Goal: Information Seeking & Learning: Check status

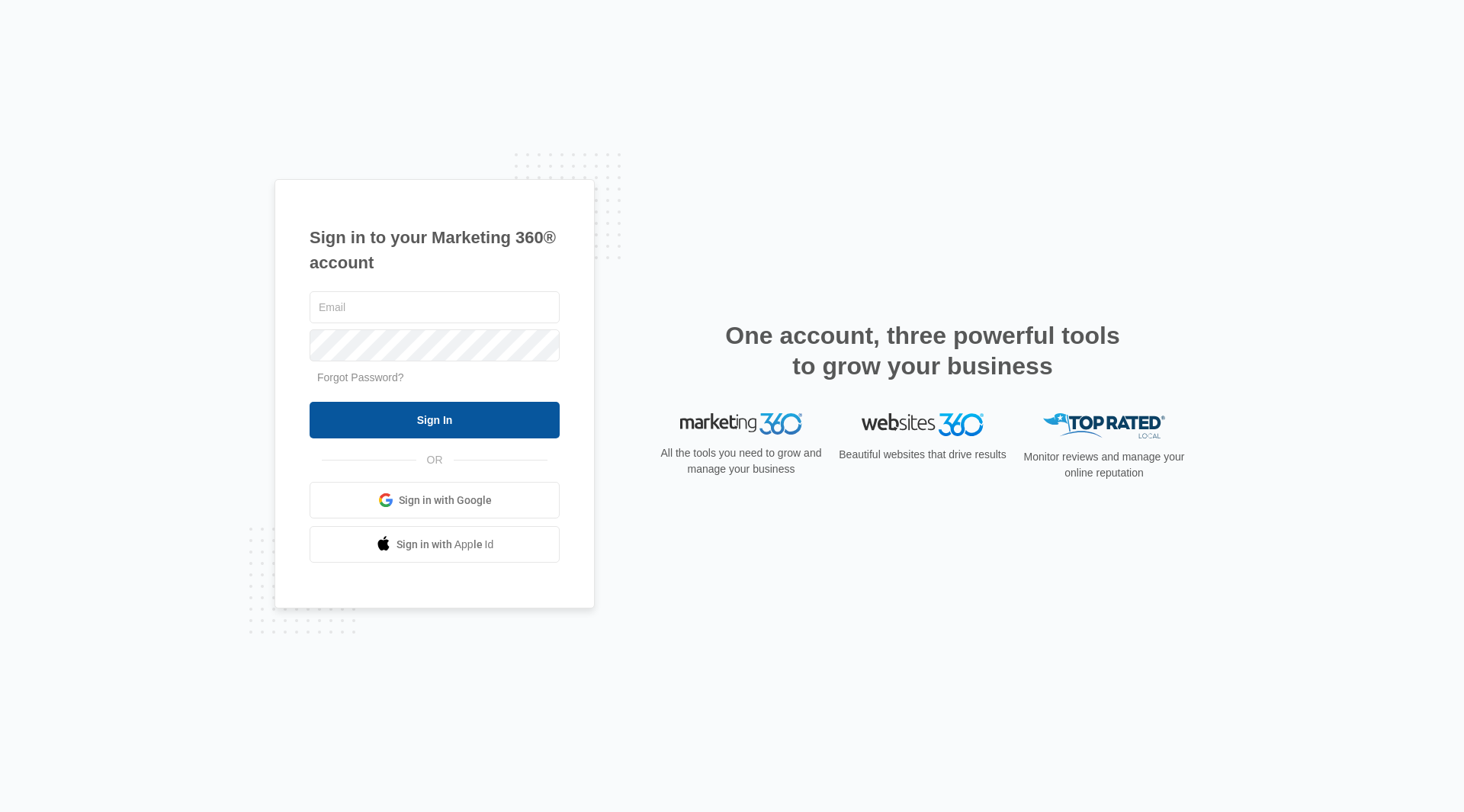
type input "doug@fertilefruit.com"
click at [421, 415] on input "Sign In" at bounding box center [434, 420] width 250 height 37
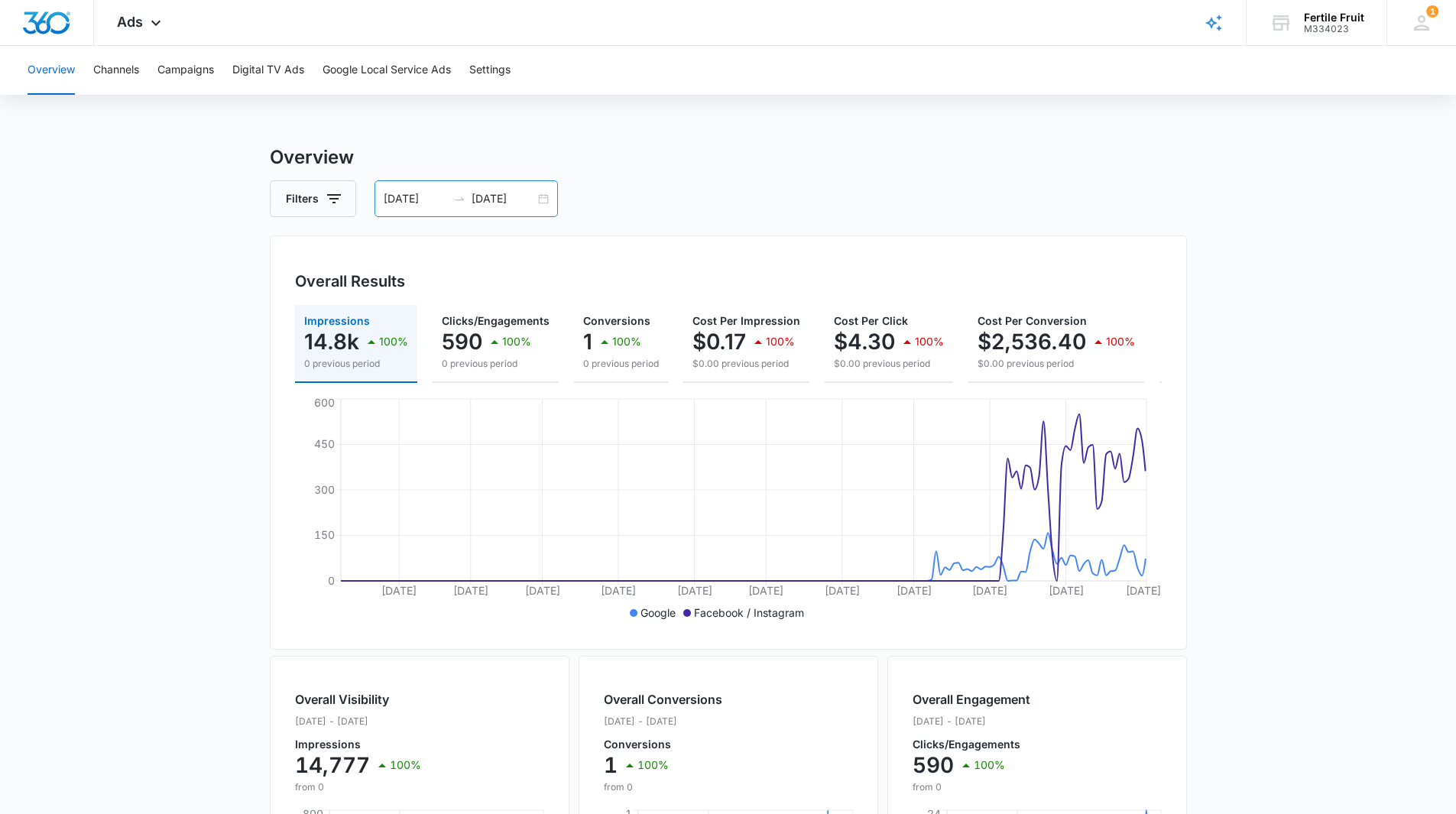
click at [546, 195] on div "03/20/2025 09/16/2025" at bounding box center [466, 198] width 183 height 37
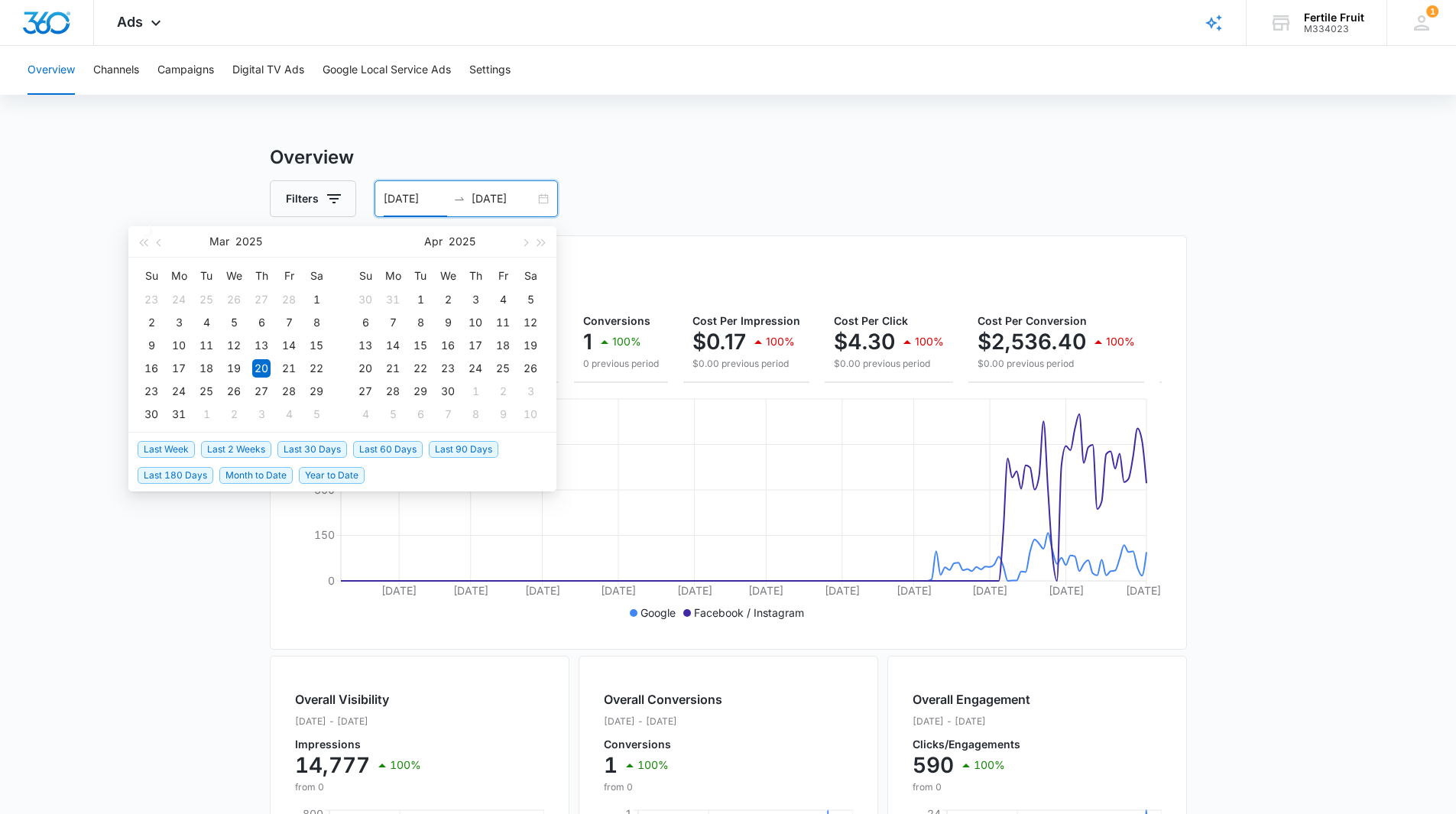
click at [454, 450] on span "Last 90 Days" at bounding box center [463, 450] width 69 height 17
type input "[DATE]"
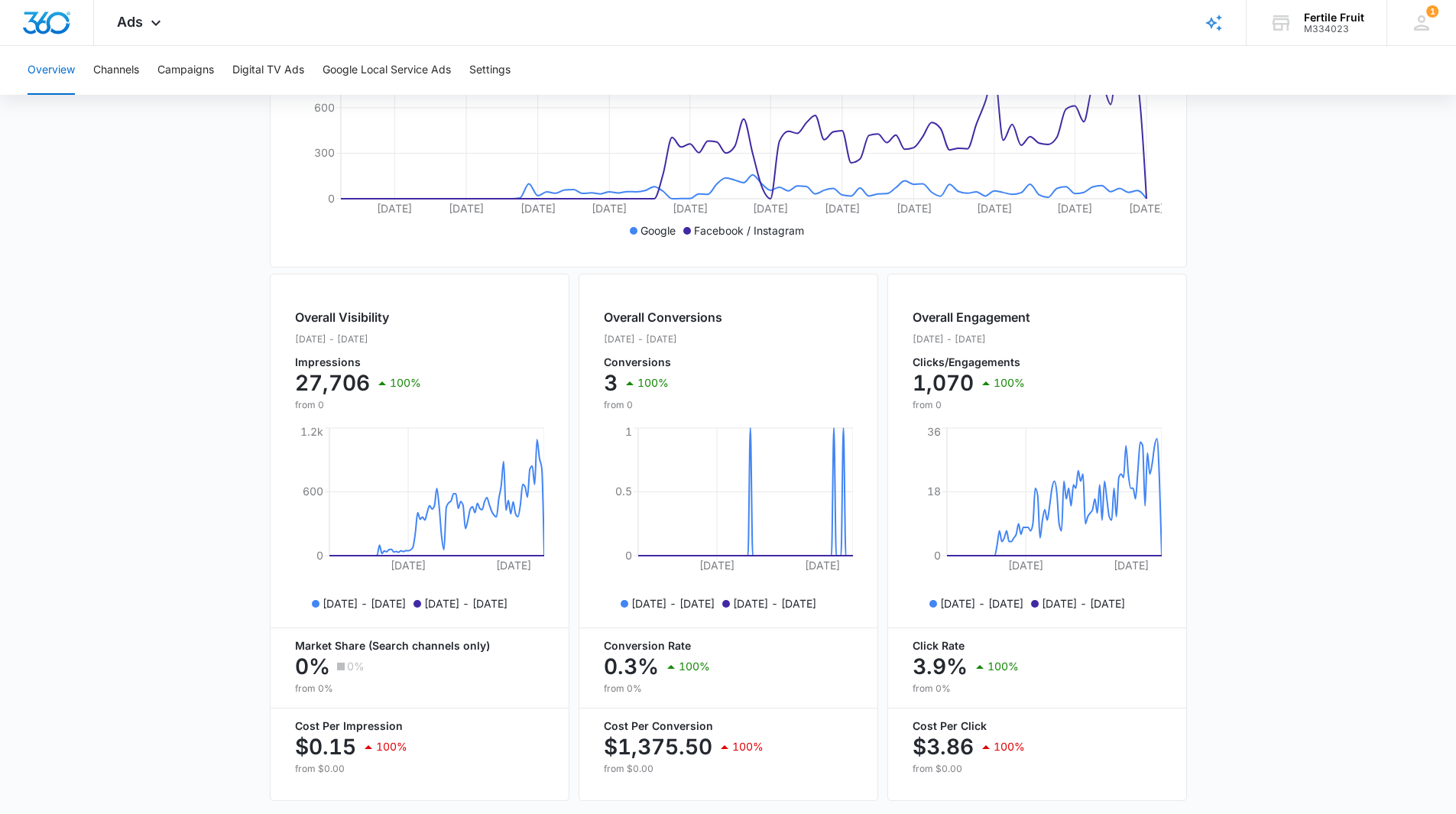
scroll to position [438, 0]
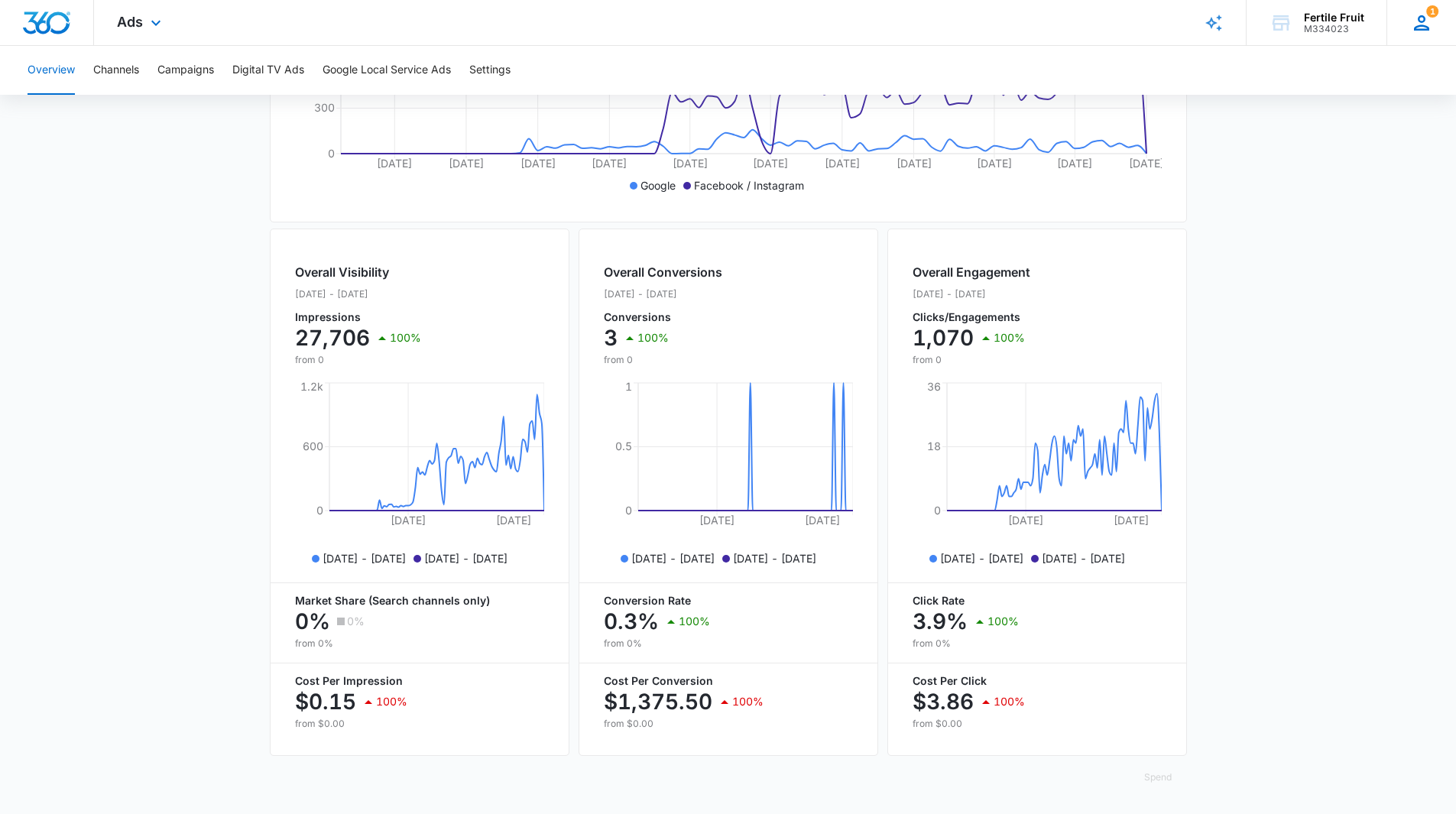
click at [1427, 18] on icon at bounding box center [1421, 23] width 23 height 23
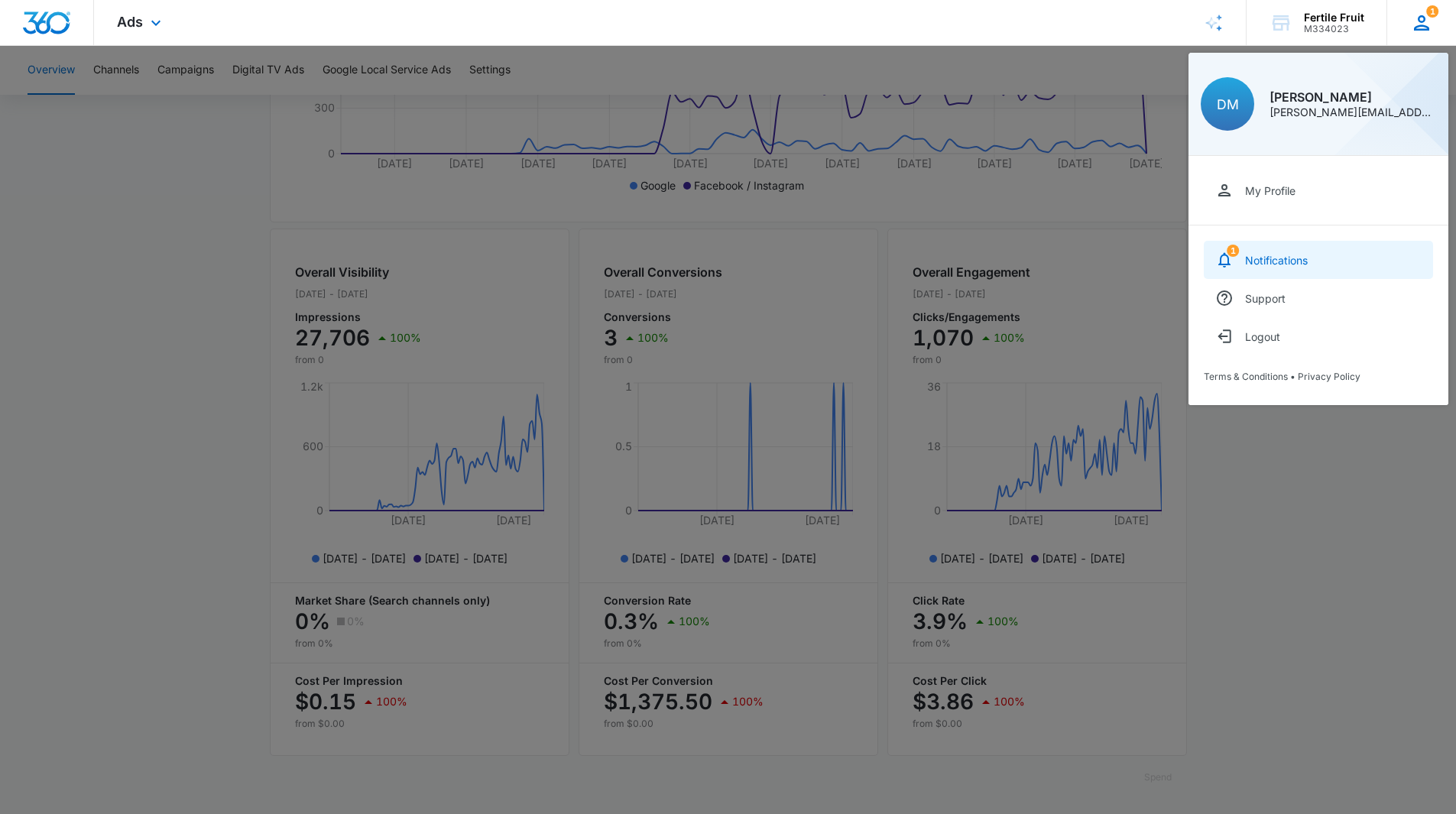
click at [1282, 259] on div "Notifications" at bounding box center [1276, 260] width 63 height 13
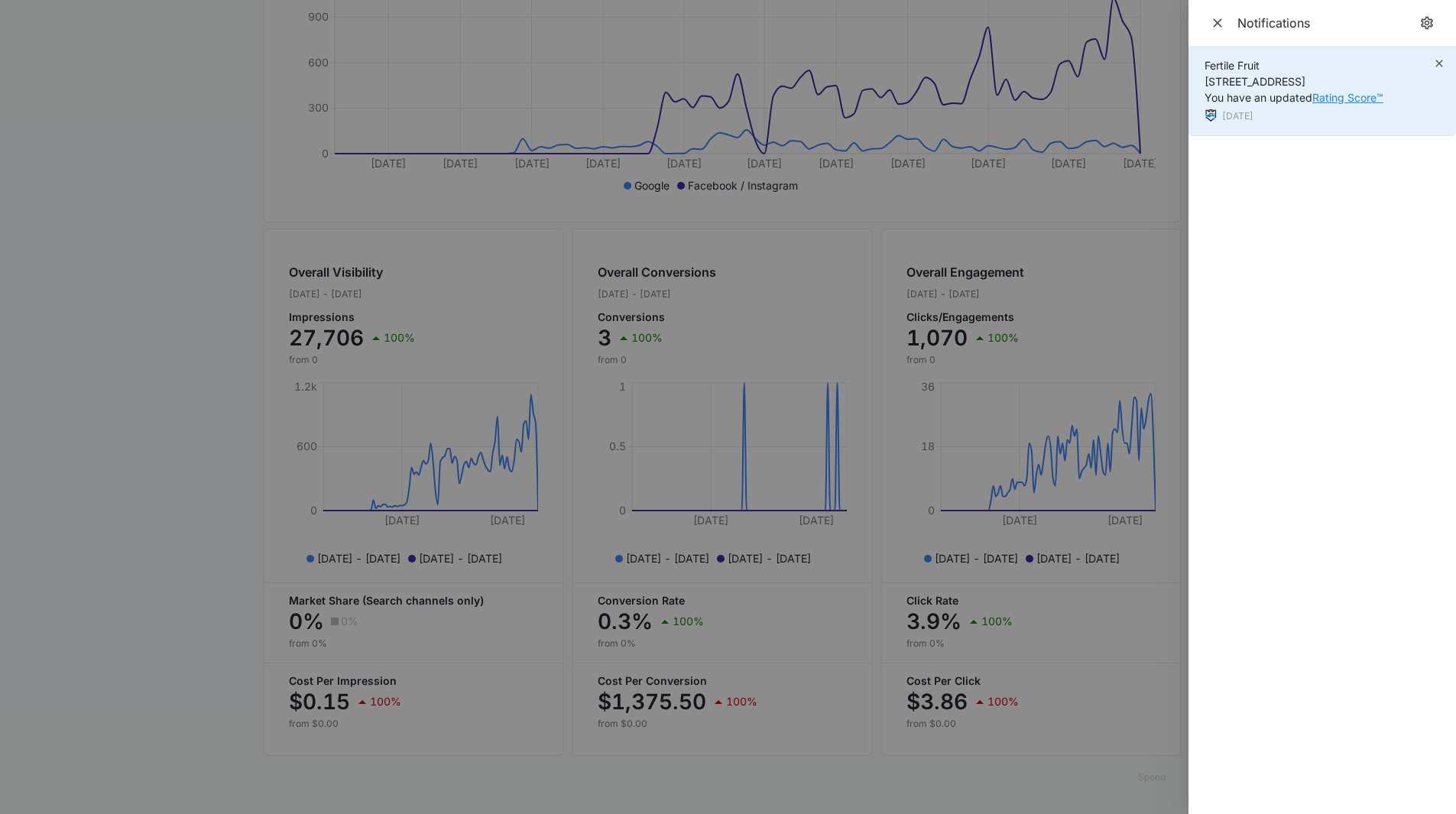
click at [1335, 97] on link "Rating Score™" at bounding box center [1347, 98] width 71 height 13
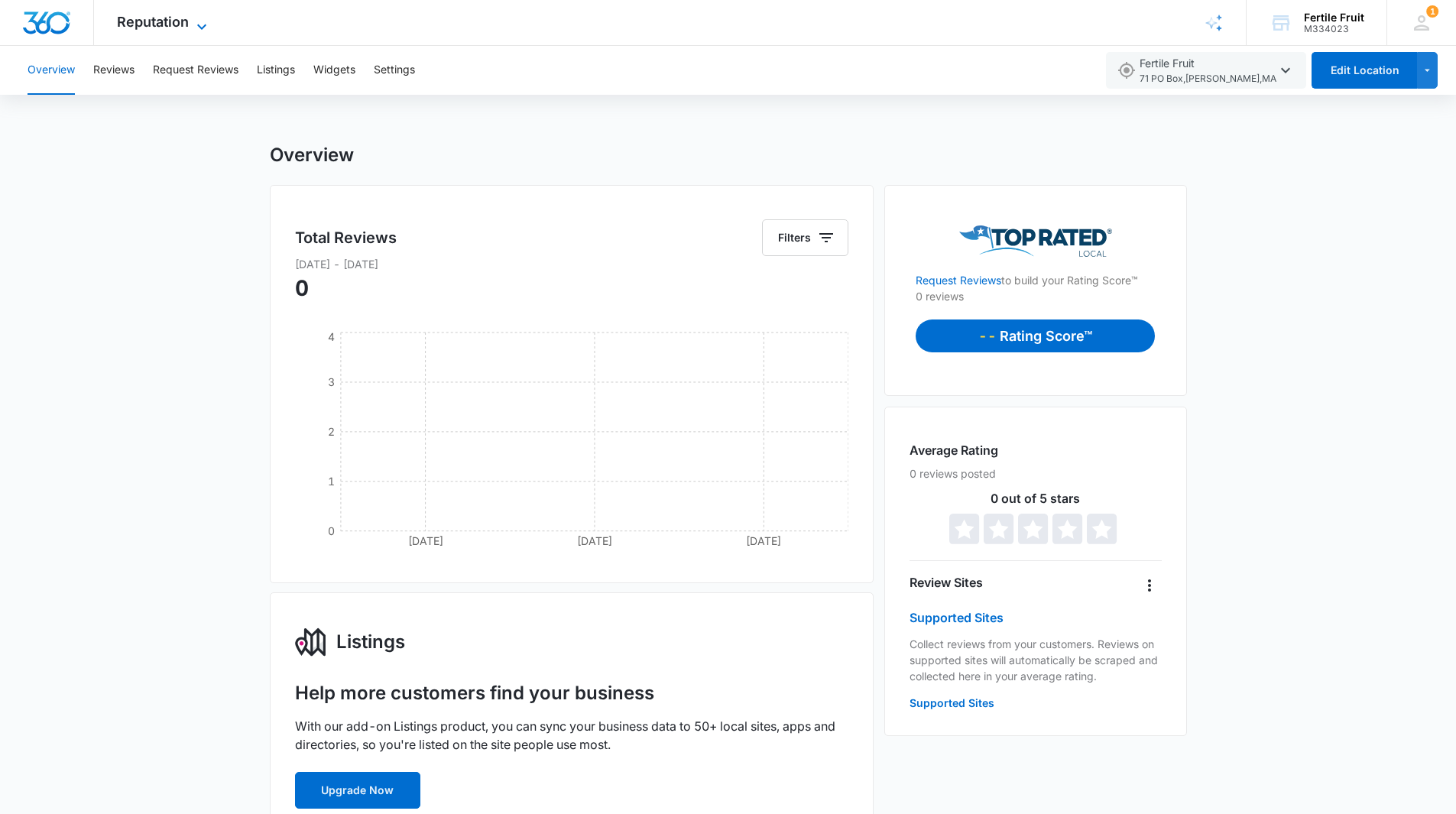
click at [143, 19] on span "Reputation" at bounding box center [153, 22] width 72 height 16
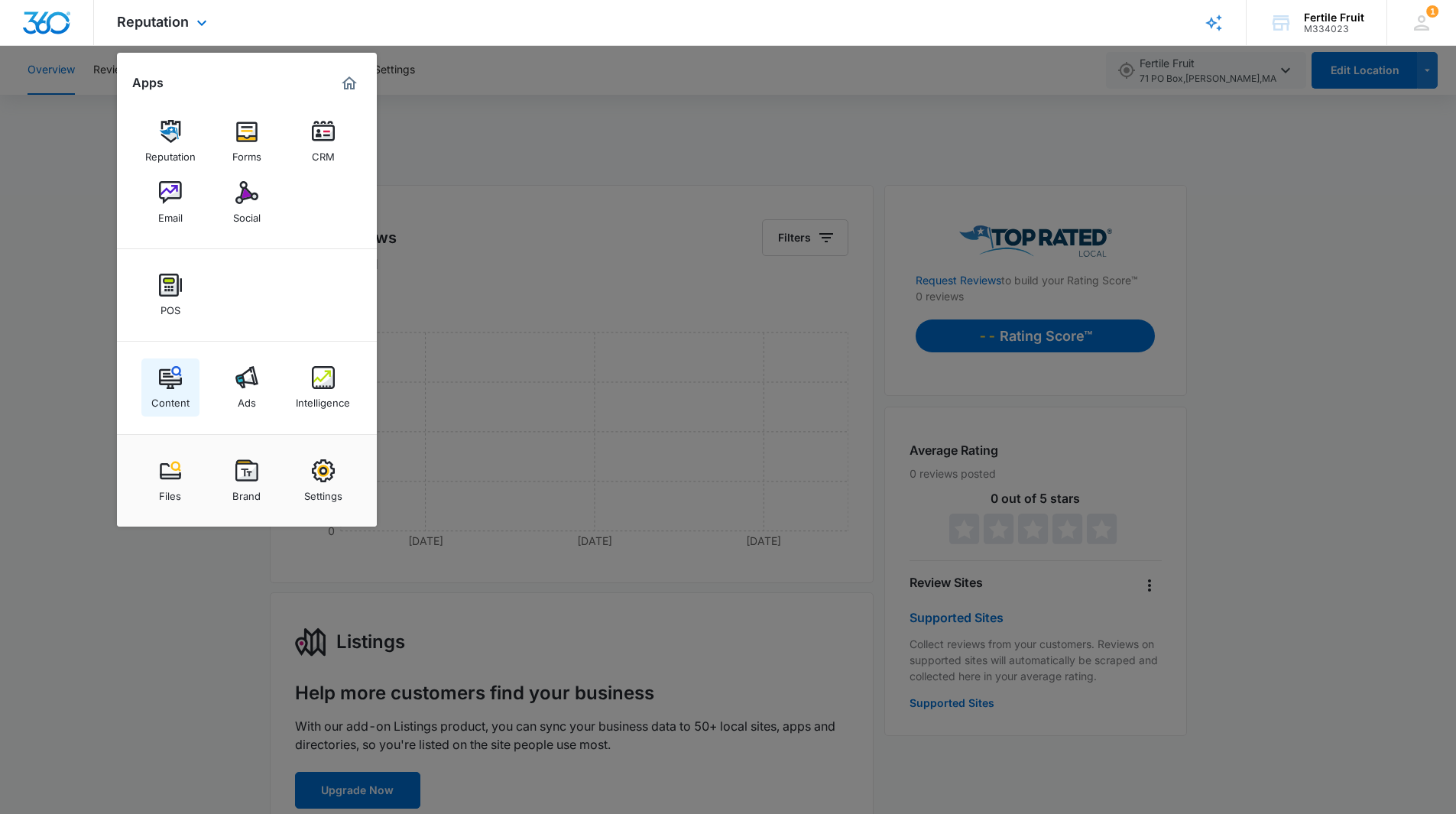
click at [179, 372] on img at bounding box center [171, 378] width 23 height 23
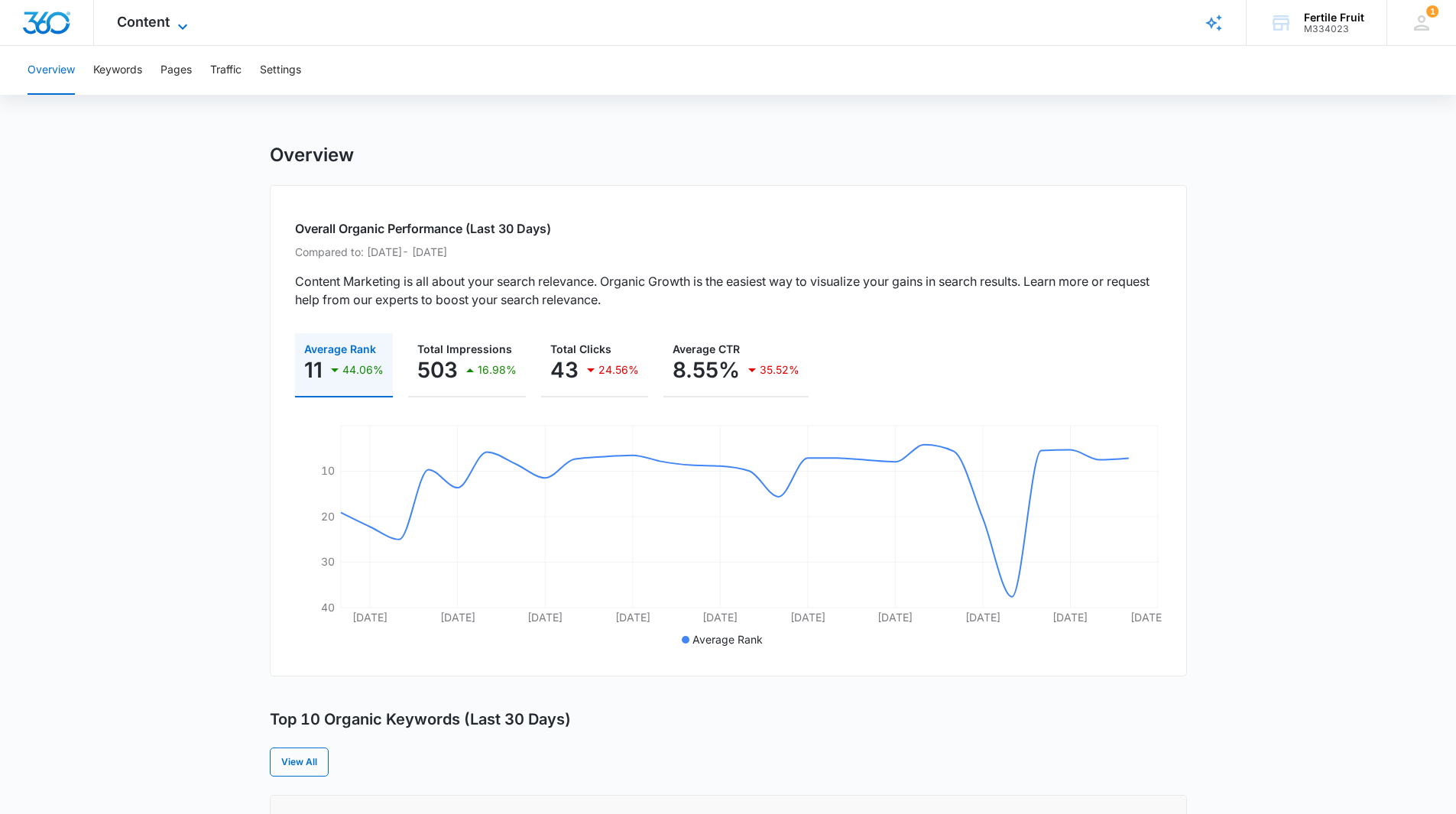
click at [155, 20] on span "Content" at bounding box center [143, 22] width 53 height 16
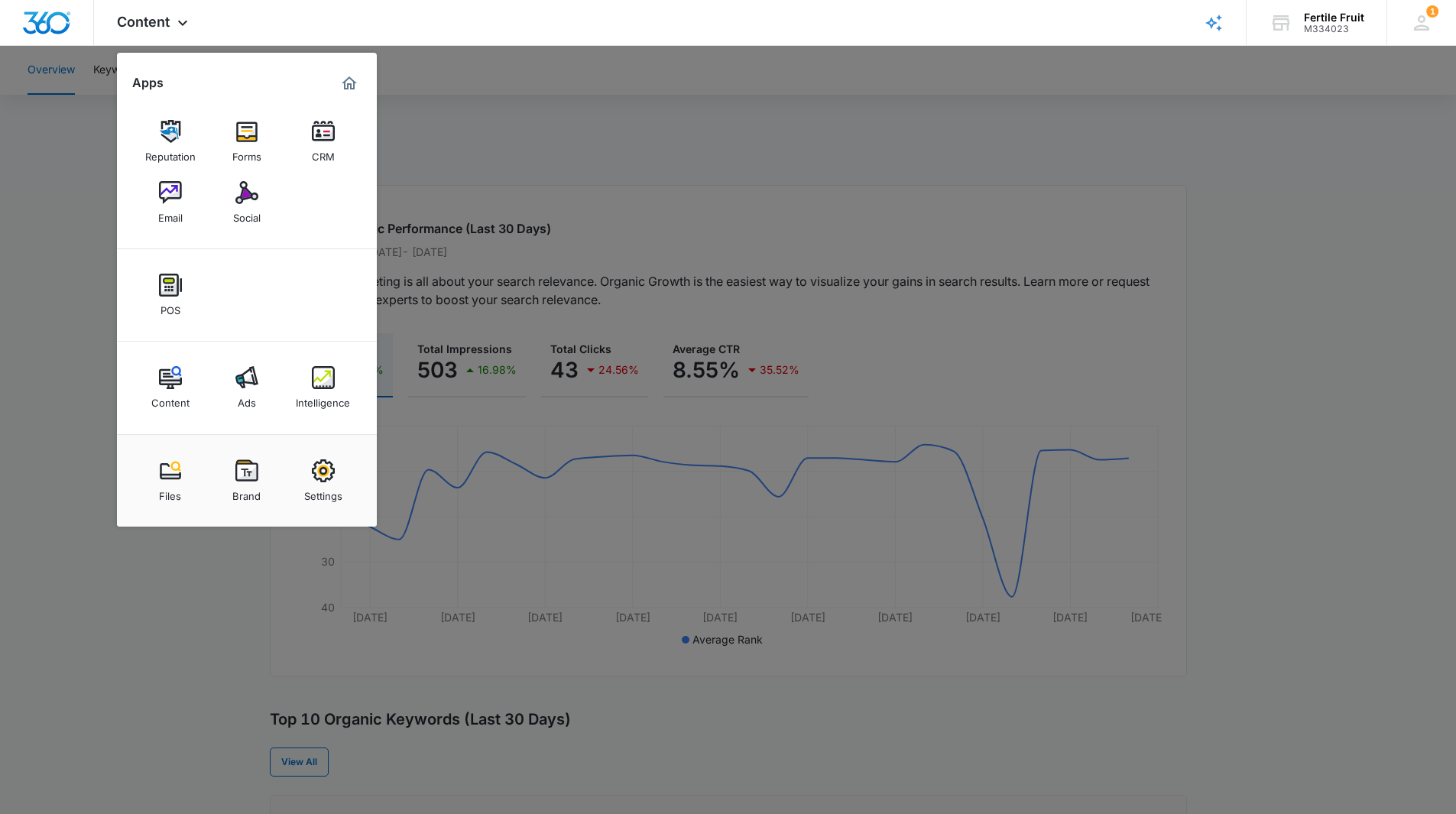
click at [50, 281] on div at bounding box center [728, 407] width 1456 height 814
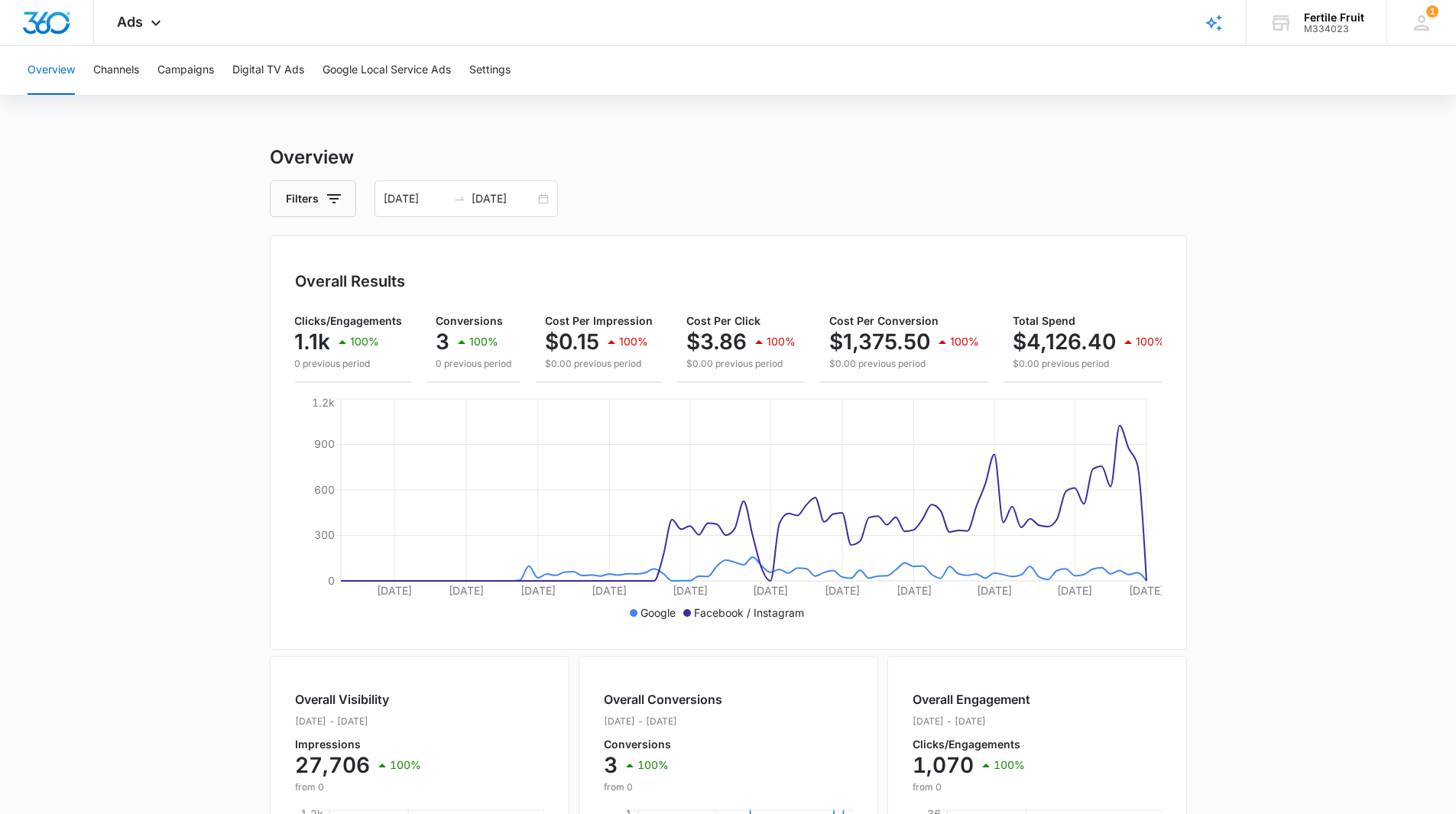
scroll to position [0, 161]
click at [1236, 329] on main "Overview Filters [DATE] [DATE] Overall Results Impressions 27.7k 100% 0 previou…" at bounding box center [728, 692] width 1456 height 1098
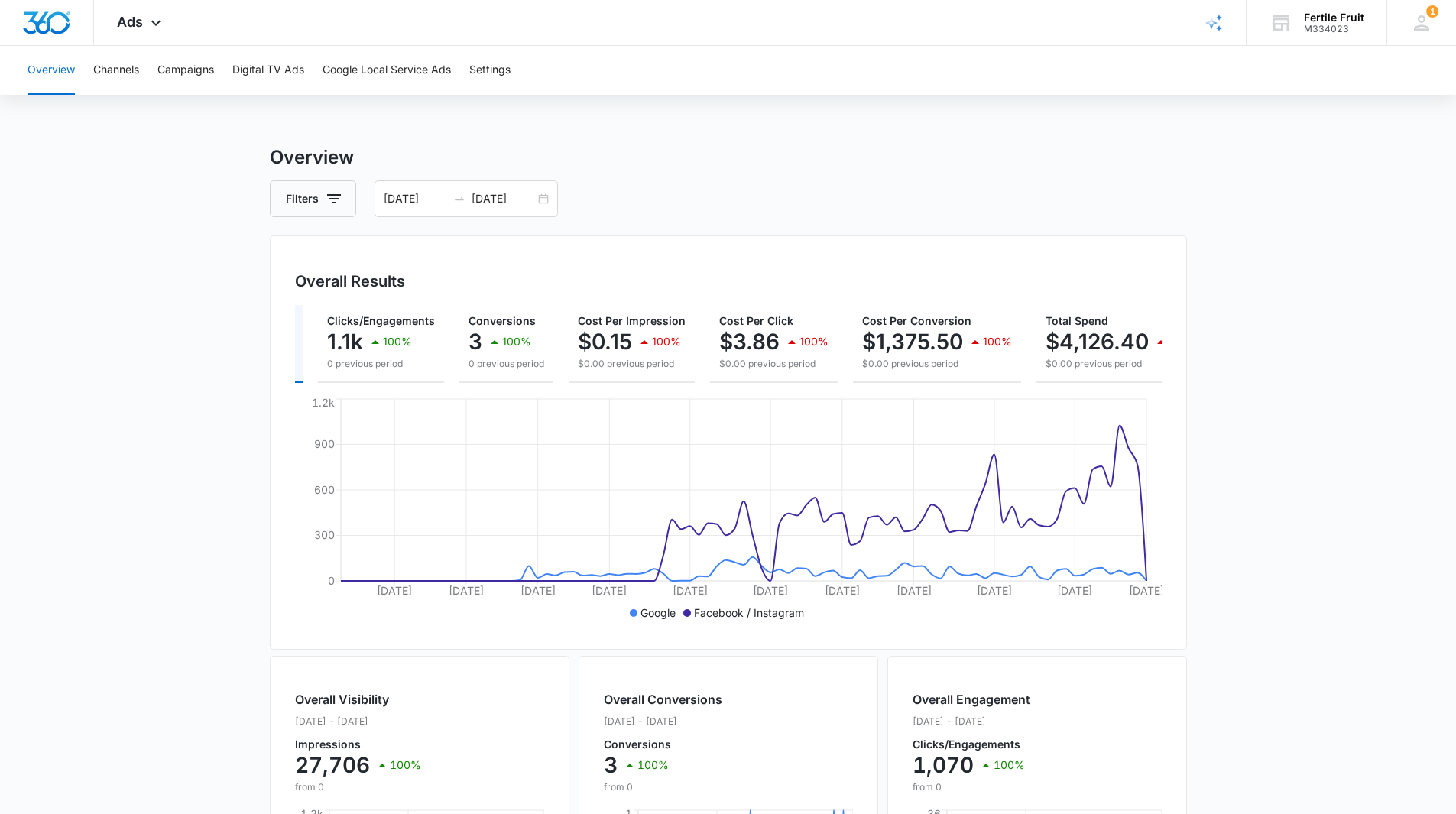
scroll to position [0, 0]
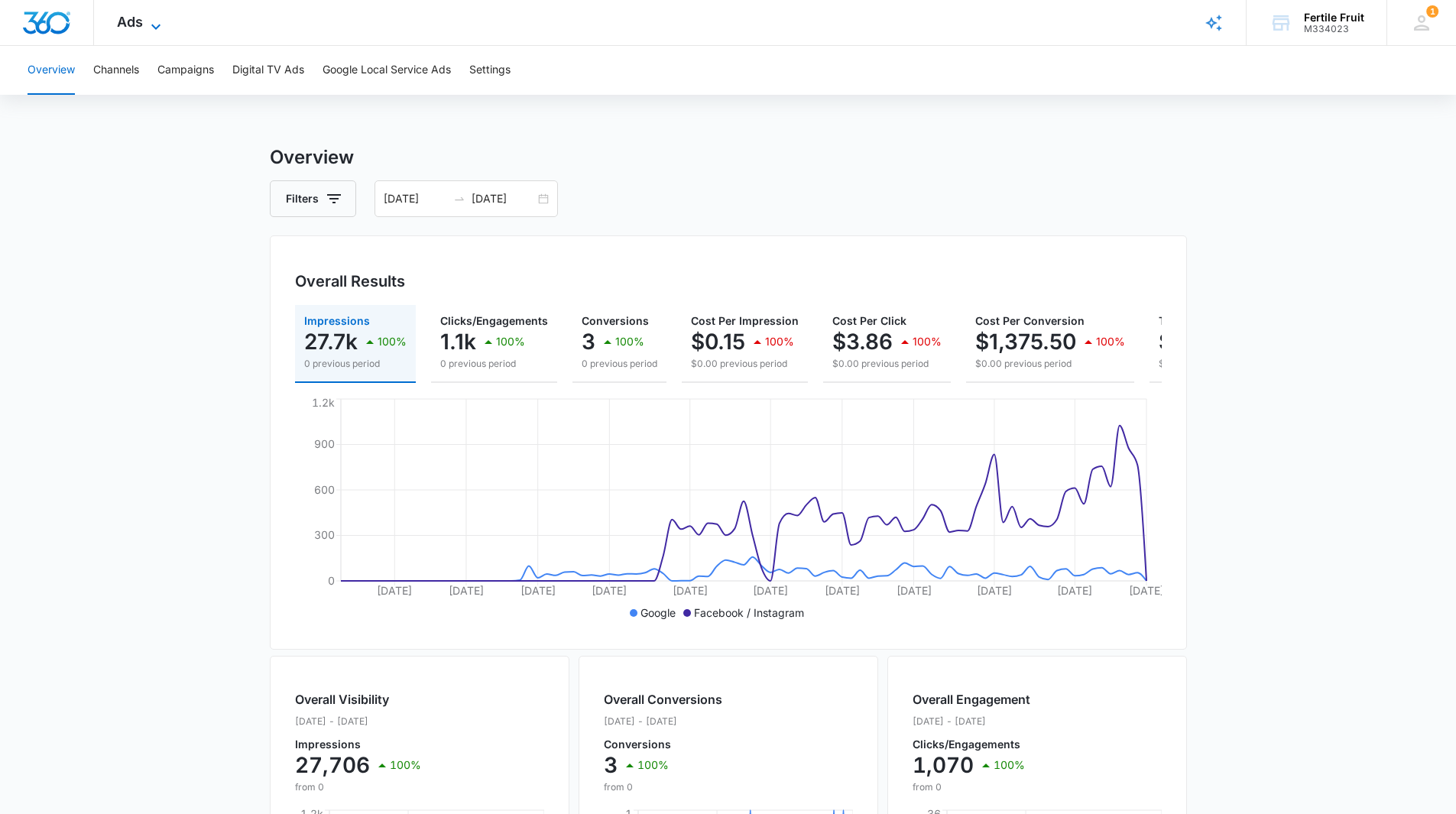
click at [148, 22] on icon at bounding box center [156, 27] width 18 height 18
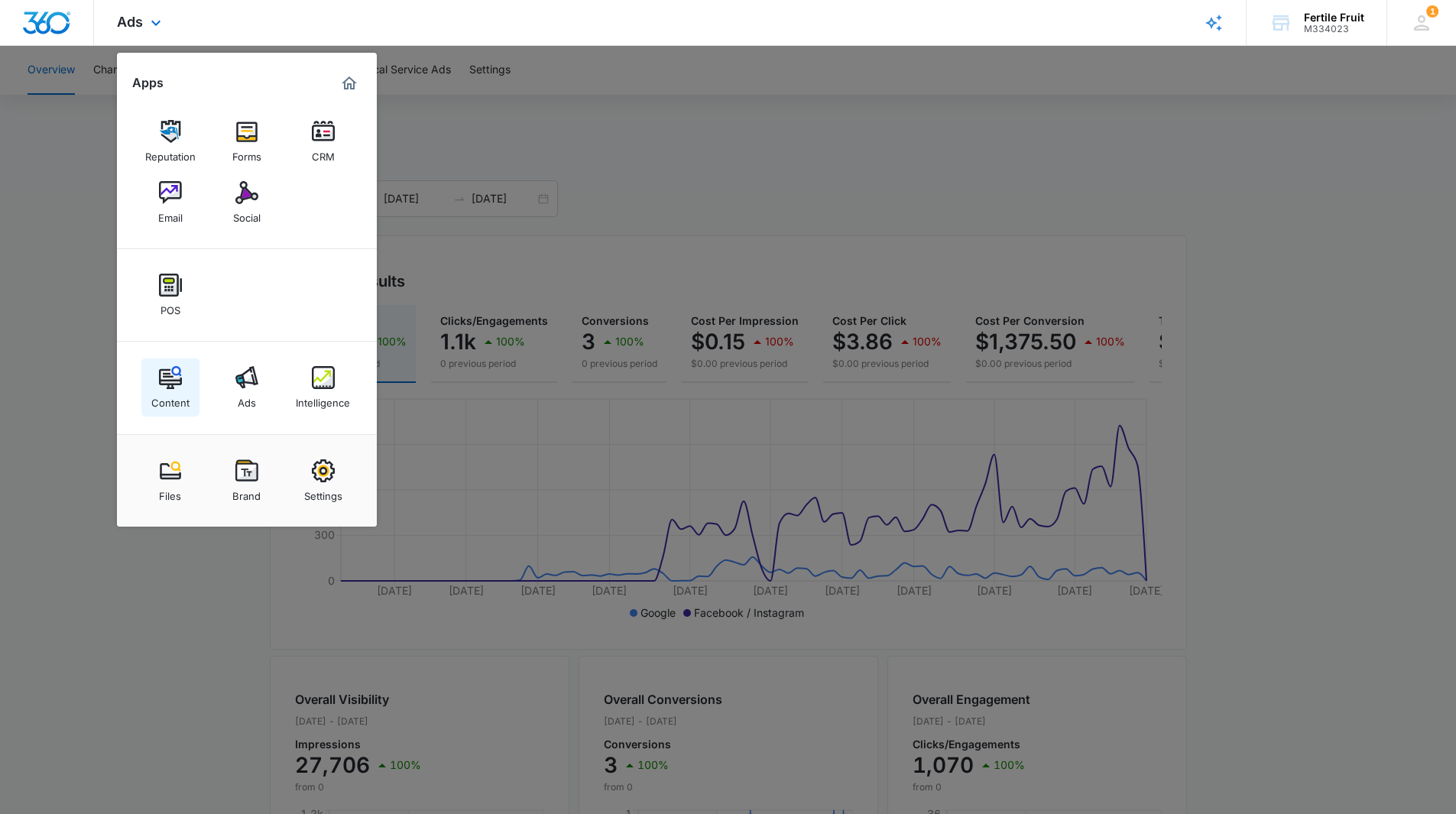
click at [183, 387] on link "Content" at bounding box center [170, 387] width 58 height 58
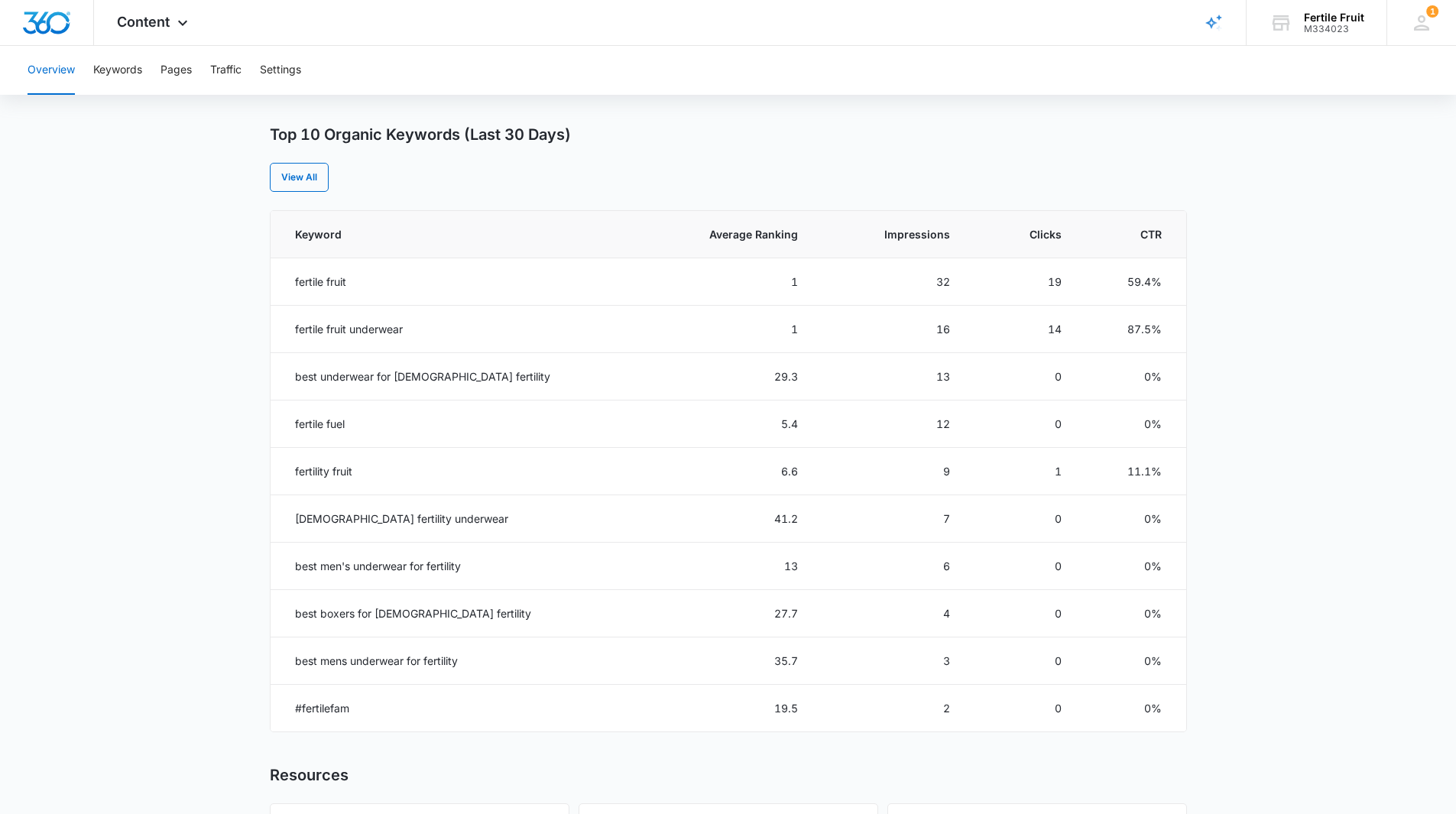
scroll to position [611, 0]
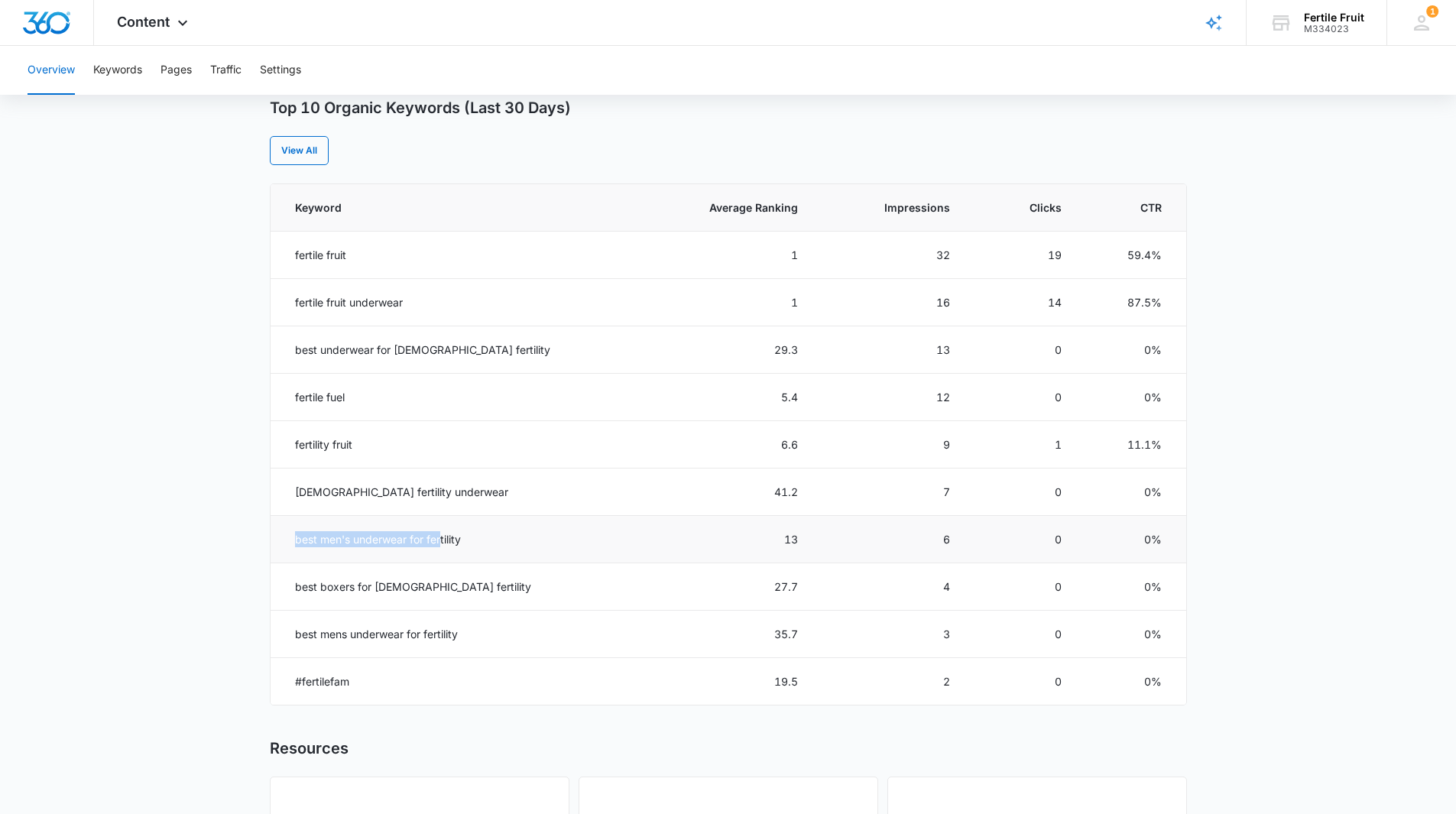
drag, startPoint x: 291, startPoint y: 541, endPoint x: 442, endPoint y: 531, distance: 151.3
click at [442, 531] on td "best men's underwear for fertility" at bounding box center [452, 540] width 365 height 47
drag, startPoint x: 729, startPoint y: 541, endPoint x: 750, endPoint y: 541, distance: 21.0
click at [750, 541] on td "13" at bounding box center [725, 540] width 180 height 47
drag, startPoint x: 907, startPoint y: 543, endPoint x: 918, endPoint y: 542, distance: 11.0
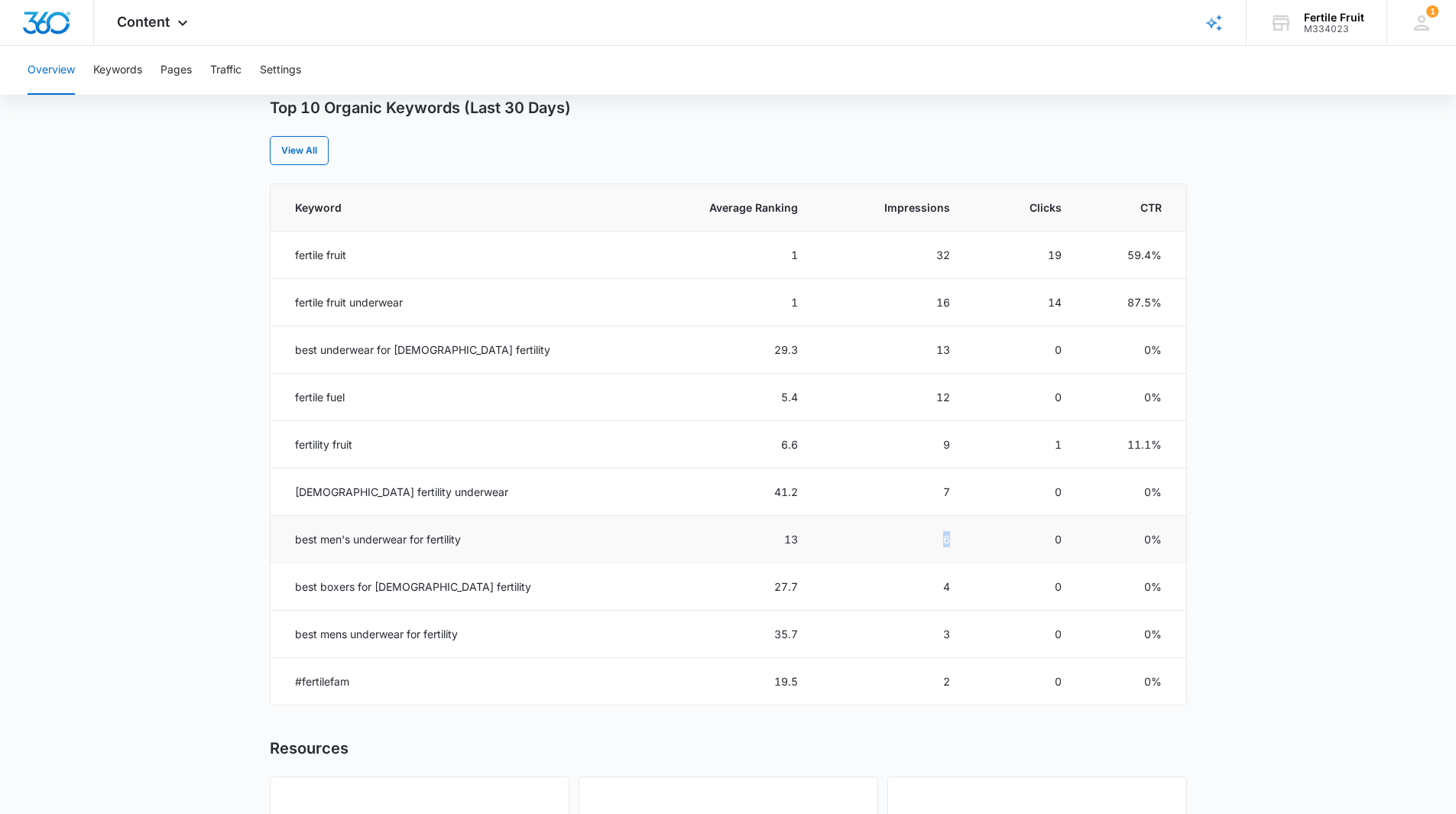
click at [918, 542] on td "6" at bounding box center [892, 540] width 153 height 47
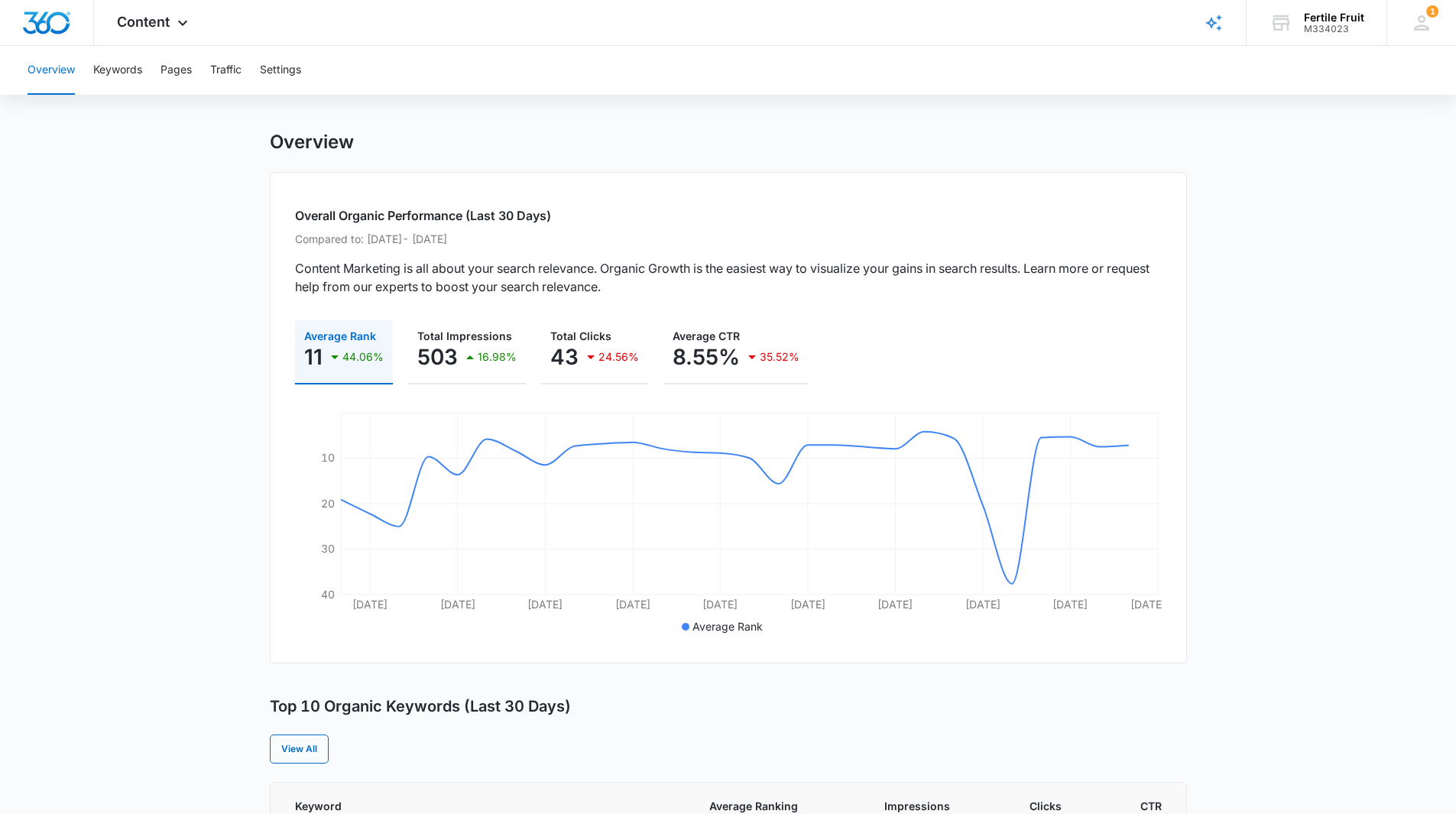
scroll to position [0, 0]
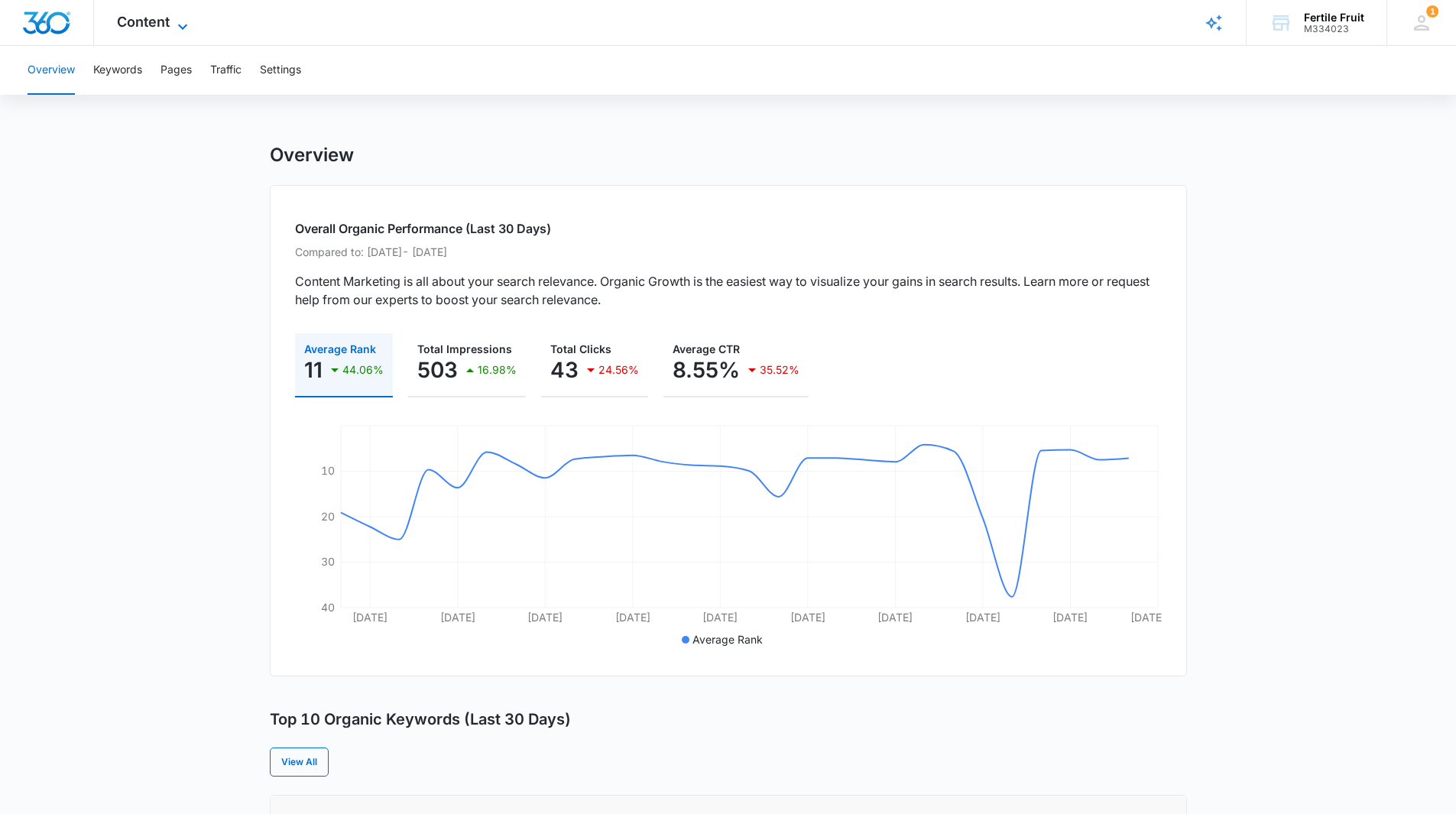
click at [164, 20] on span "Content" at bounding box center [143, 22] width 53 height 16
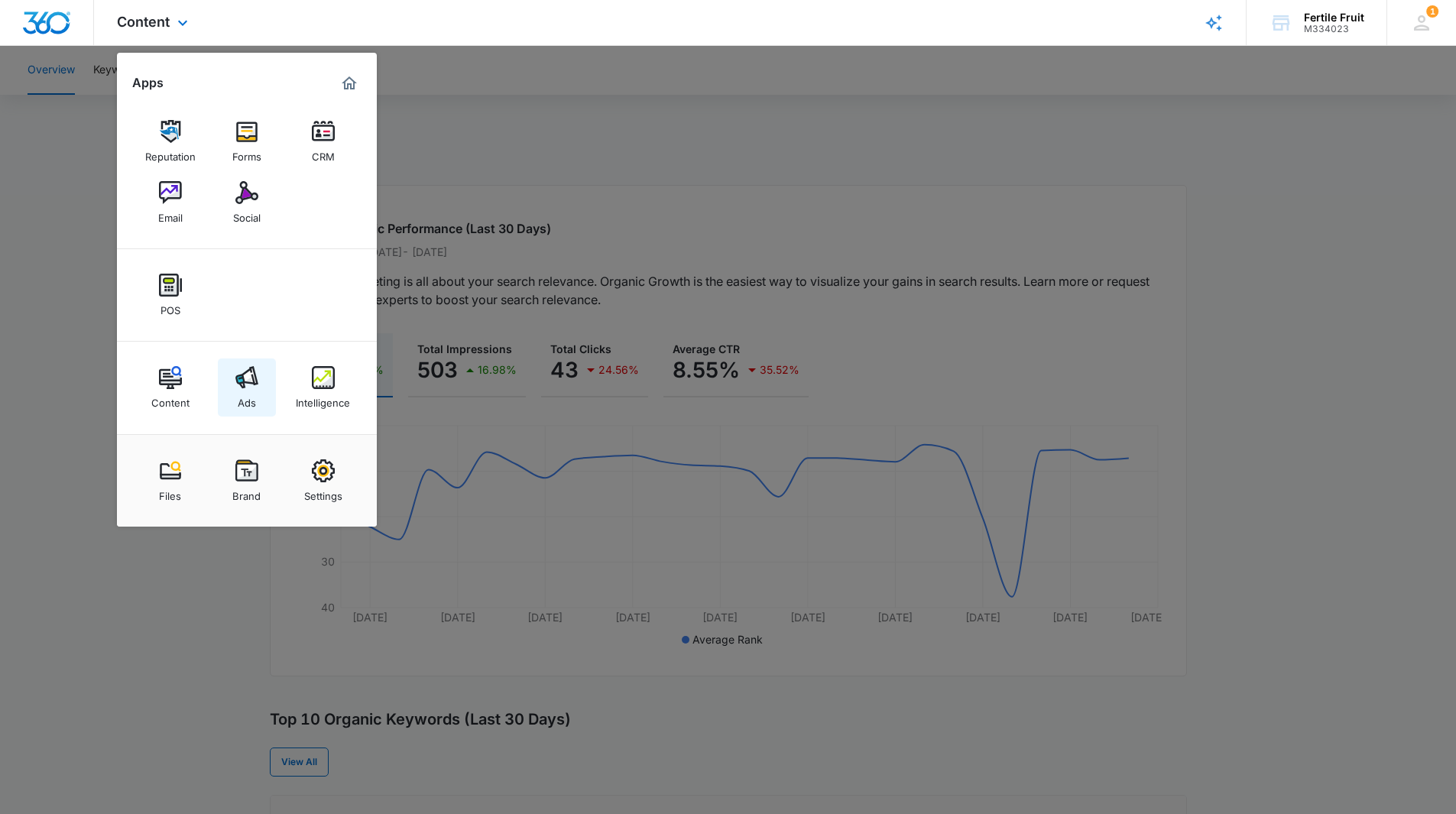
click at [249, 376] on img at bounding box center [247, 378] width 23 height 23
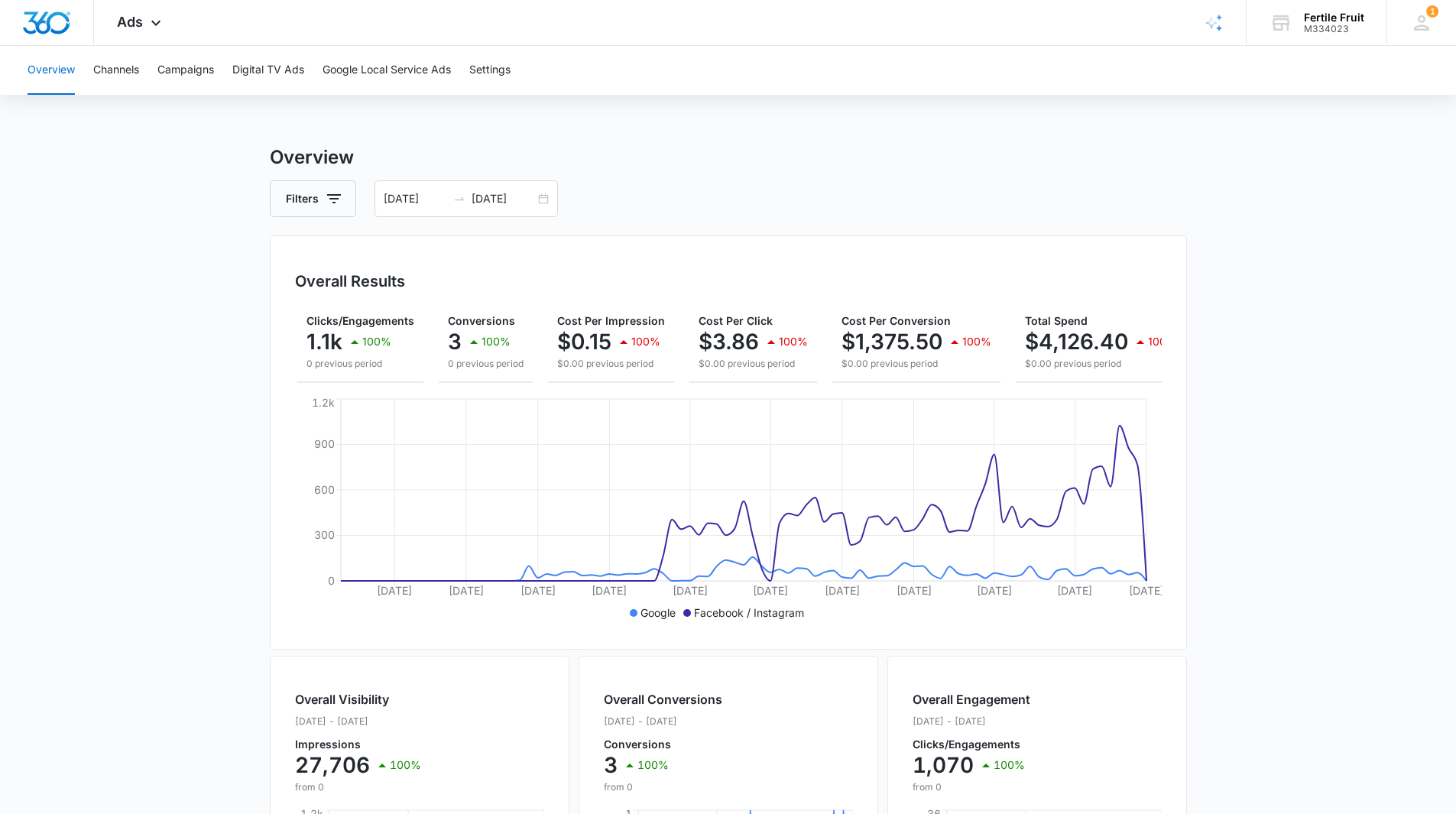
scroll to position [0, 161]
